Goal: Task Accomplishment & Management: Manage account settings

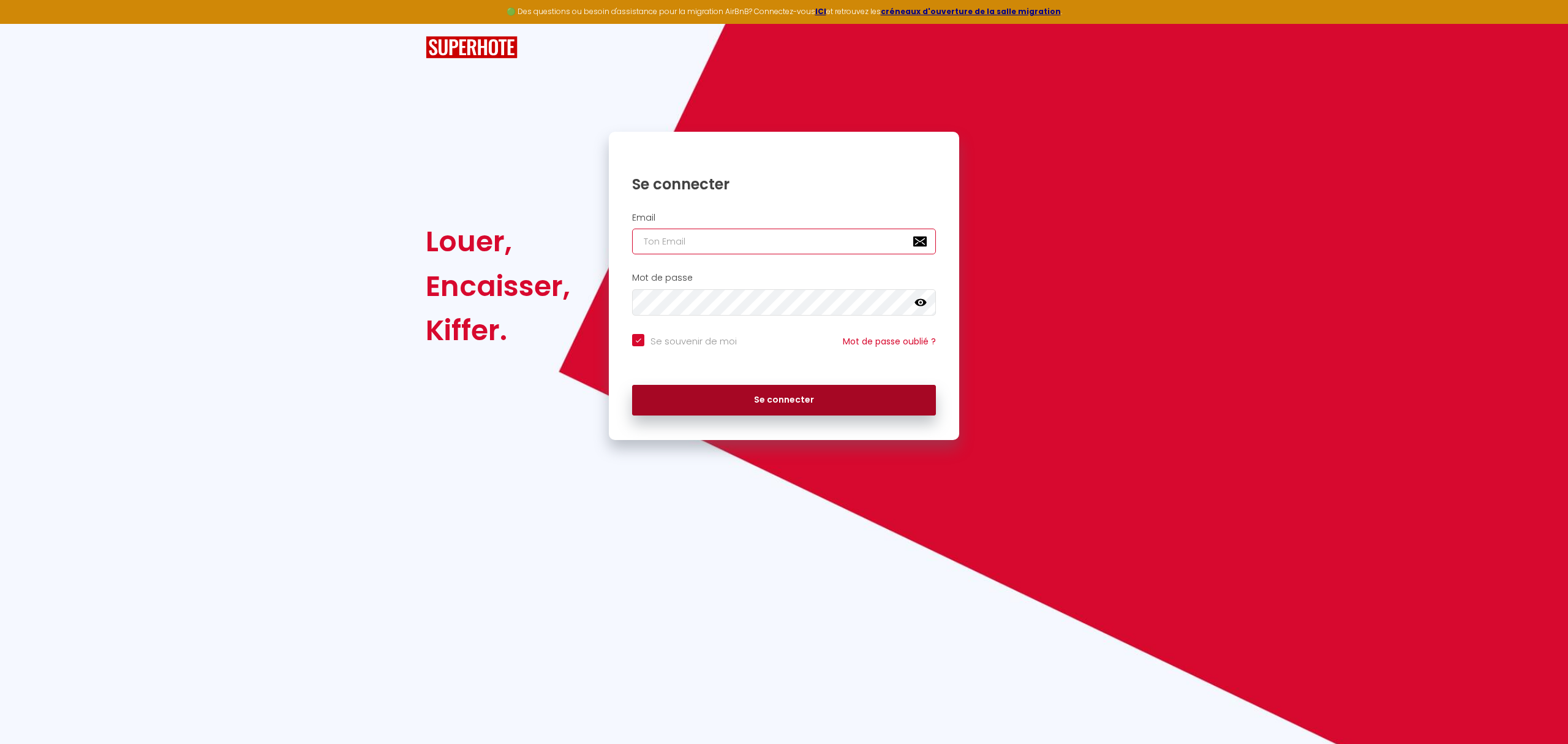
type input "[EMAIL_ADDRESS][DOMAIN_NAME]"
click at [785, 405] on button "Se connecter" at bounding box center [784, 400] width 304 height 31
checkbox input "true"
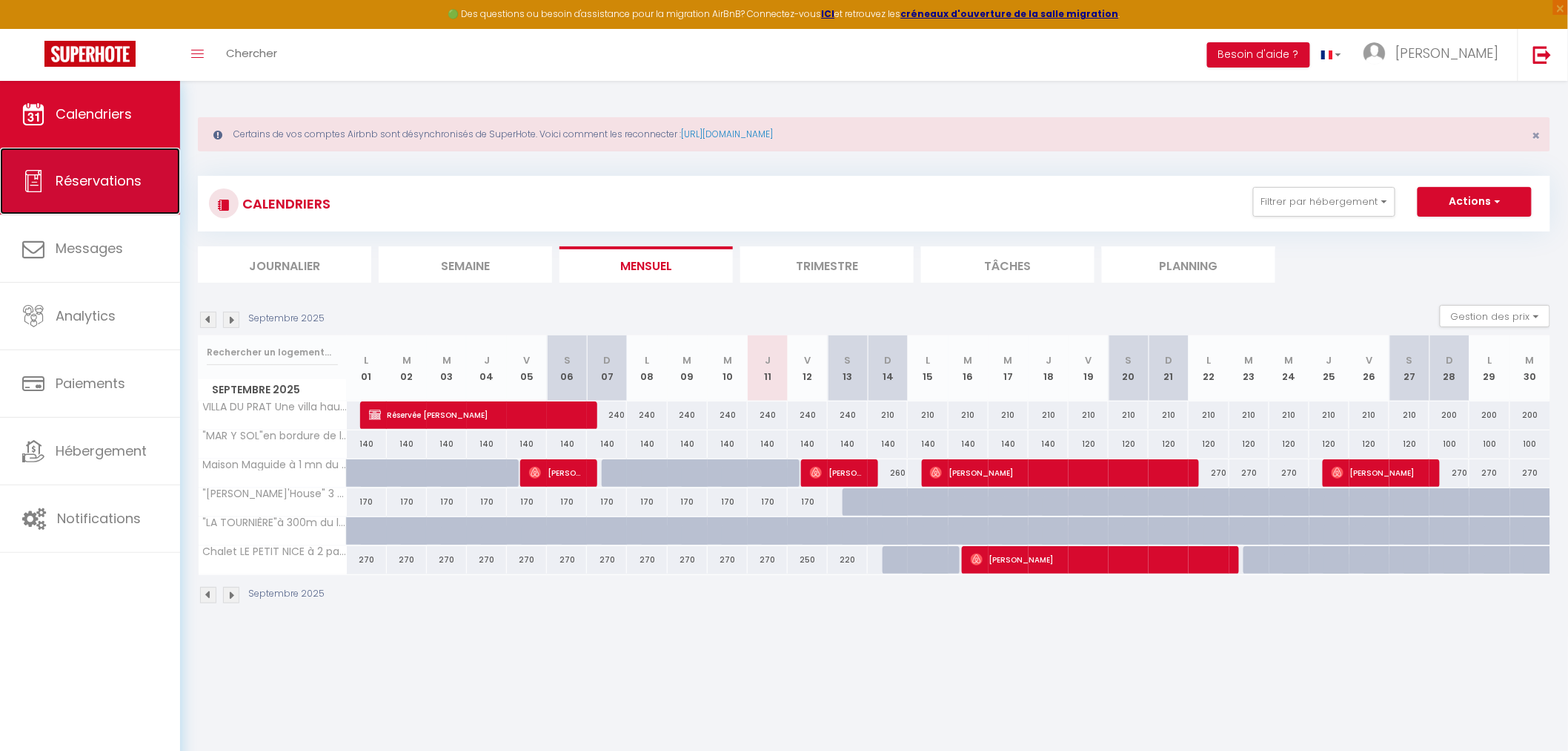
click at [92, 183] on span "Réservations" at bounding box center [98, 180] width 86 height 19
select select "not_cancelled"
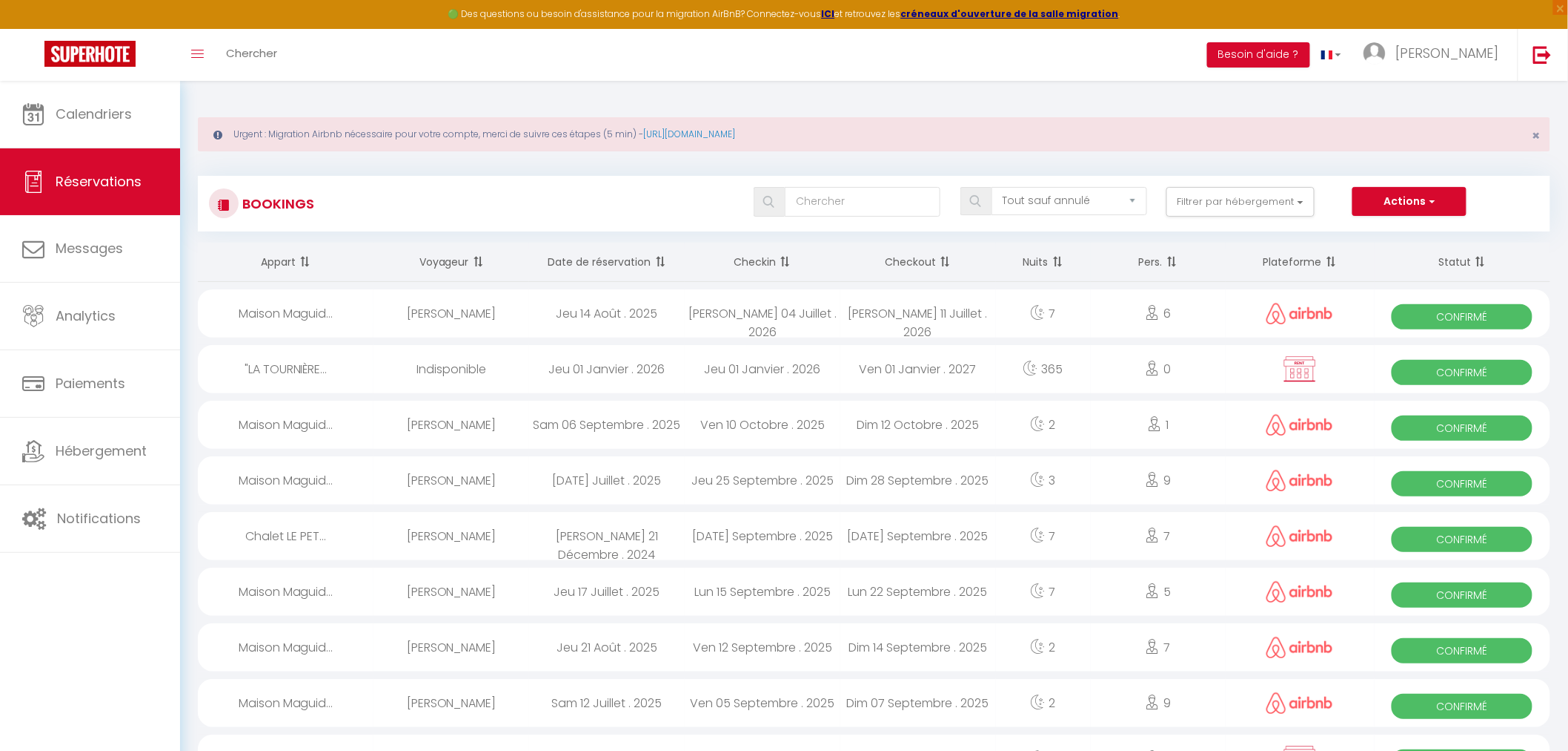
click at [730, 417] on div "Ven 10 Octobre . 2025" at bounding box center [762, 424] width 156 height 48
select select "OK"
select select "0"
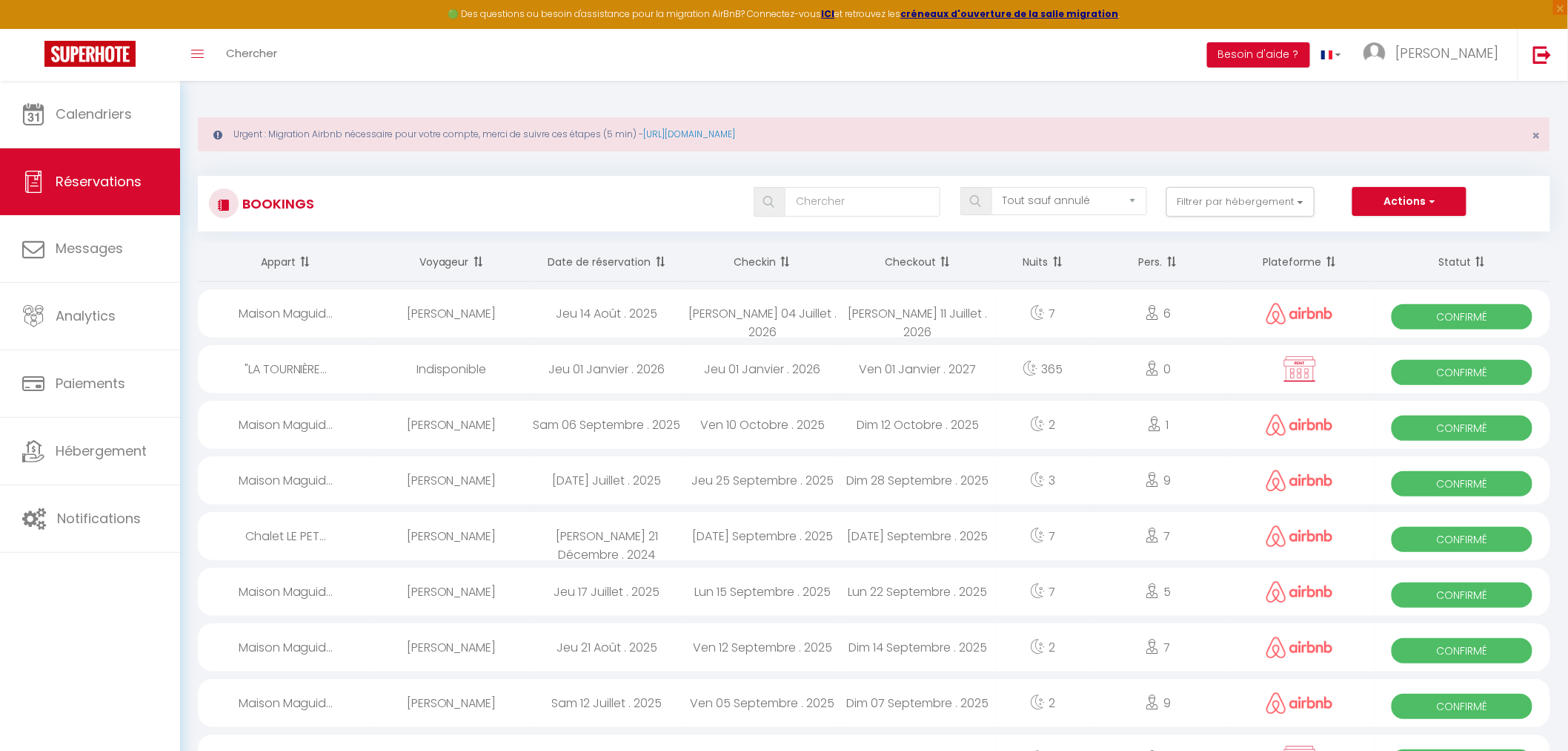
select select "1"
select select
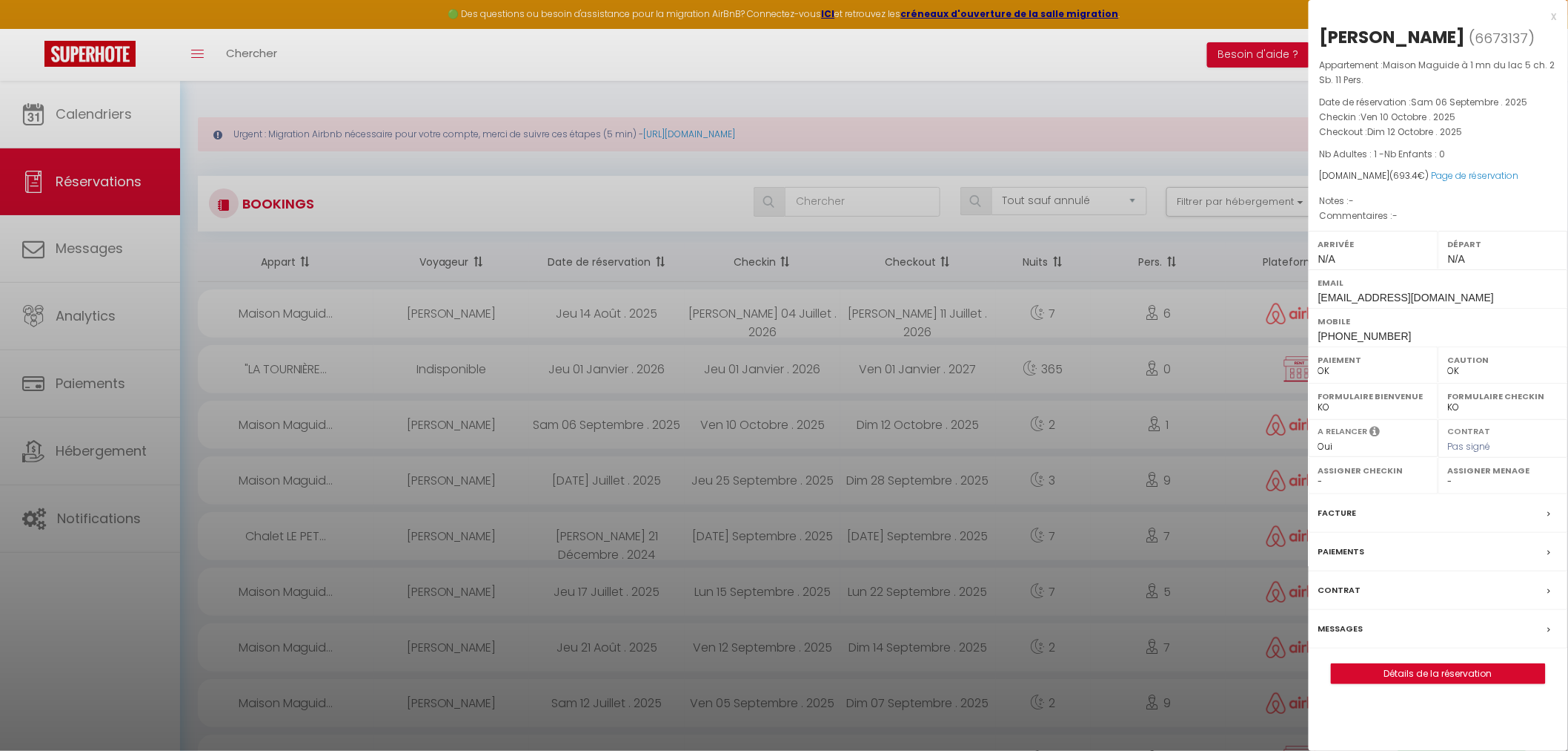
click at [1351, 620] on div "Messages" at bounding box center [1438, 629] width 259 height 38
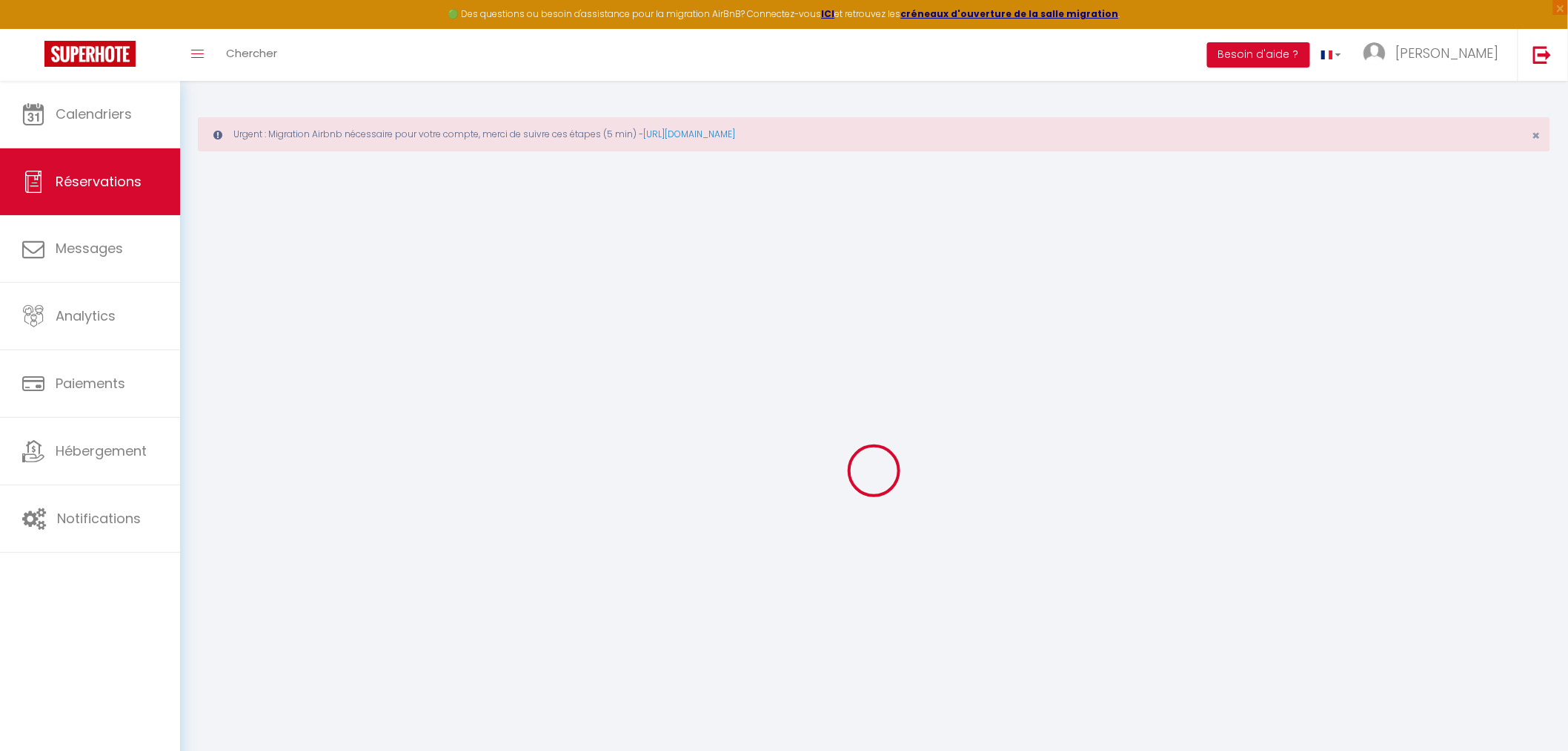
select select
checkbox input "false"
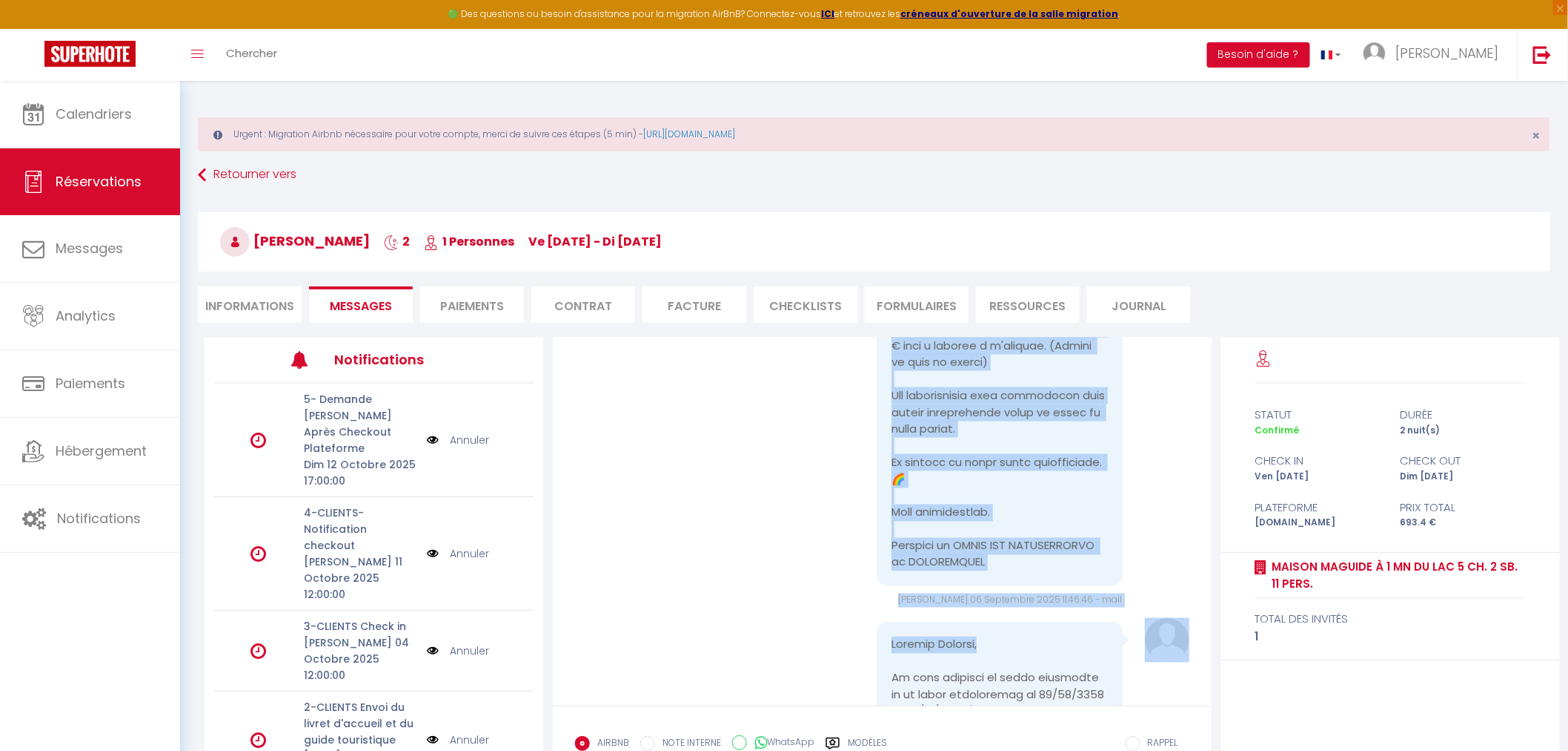
scroll to position [1153, 0]
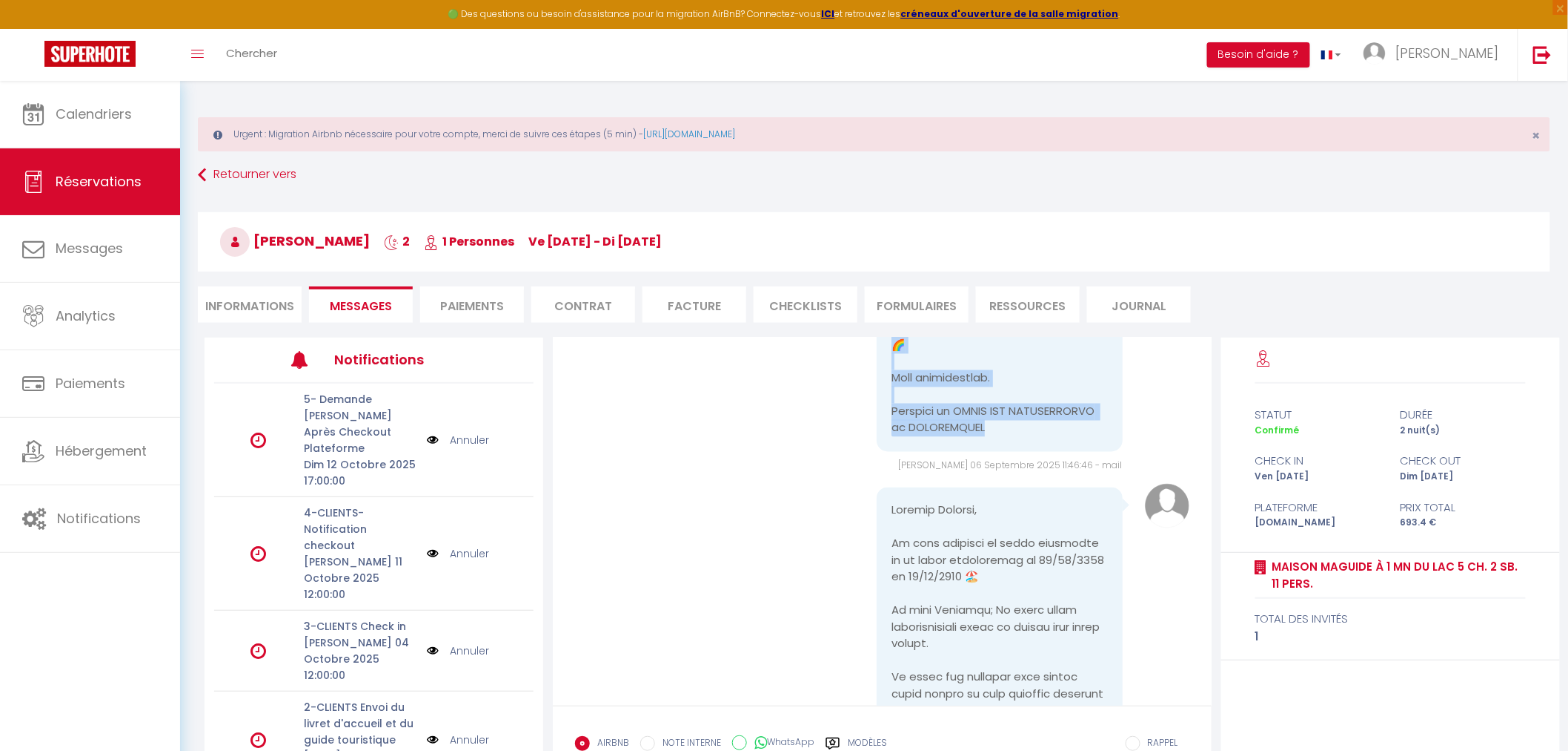
drag, startPoint x: 882, startPoint y: 496, endPoint x: 951, endPoint y: 406, distance: 113.4
click at [1024, 446] on div at bounding box center [999, 20] width 245 height 864
copy pre "Loremip Dolorsi, Am cons adipisci el seddo eiusmodte in ut labor etdoloremag al…"
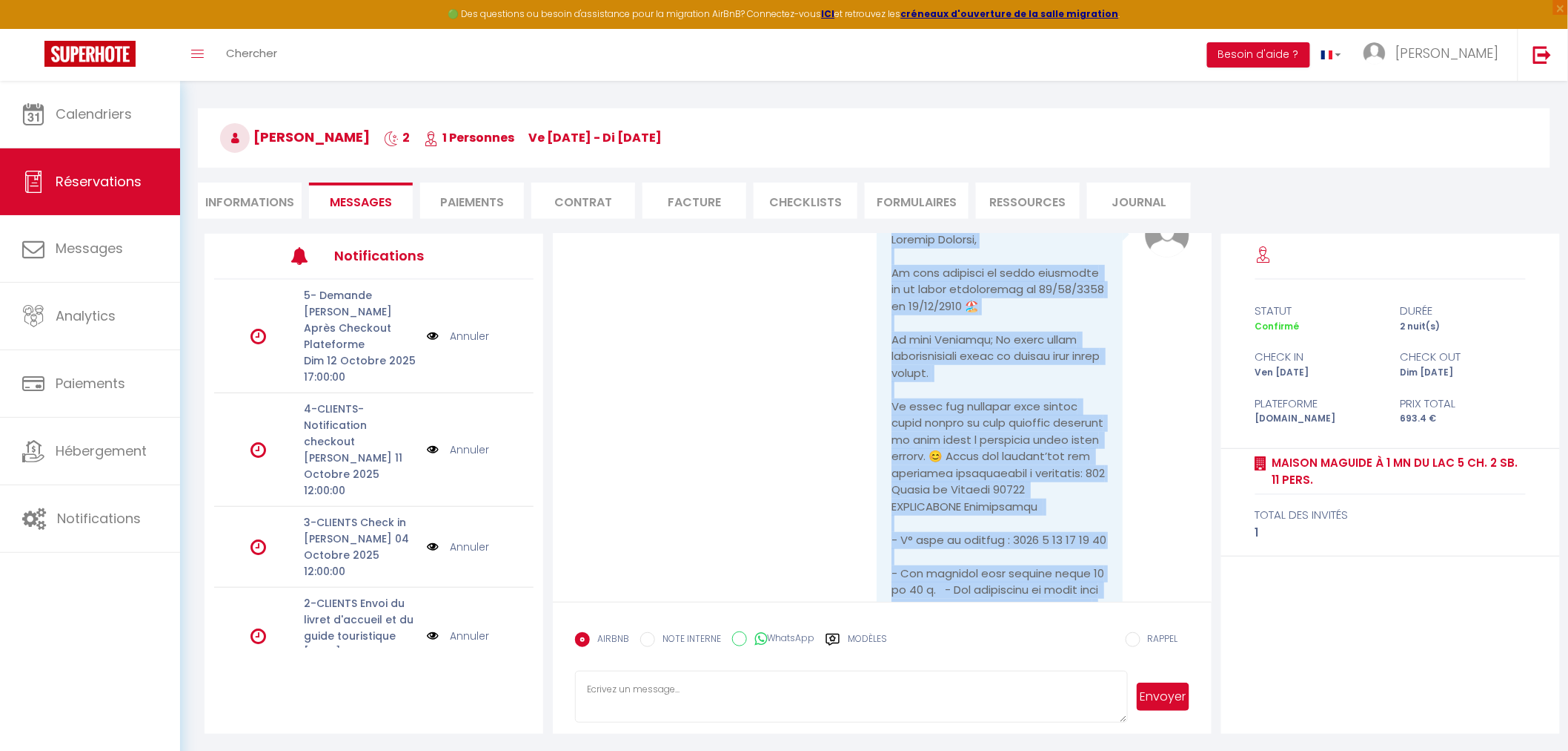
scroll to position [0, 0]
